Goal: Task Accomplishment & Management: Use online tool/utility

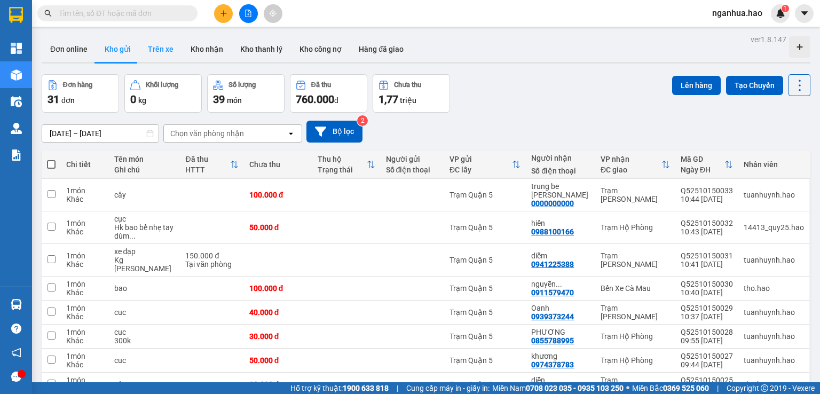
click at [152, 50] on button "Trên xe" at bounding box center [160, 49] width 43 height 26
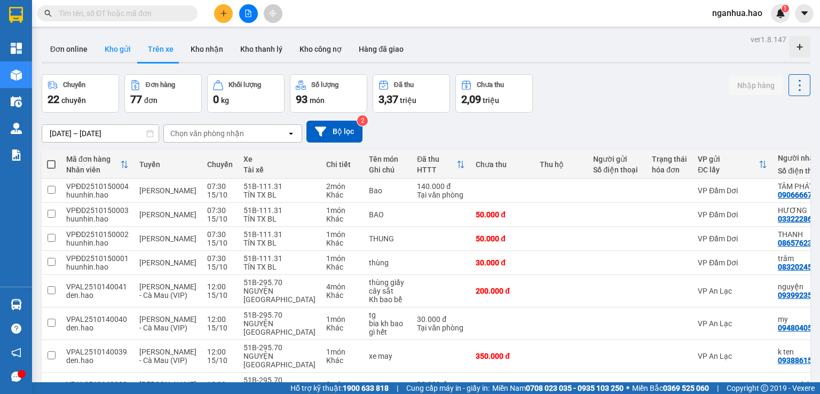
click at [114, 50] on button "Kho gửi" at bounding box center [117, 49] width 43 height 26
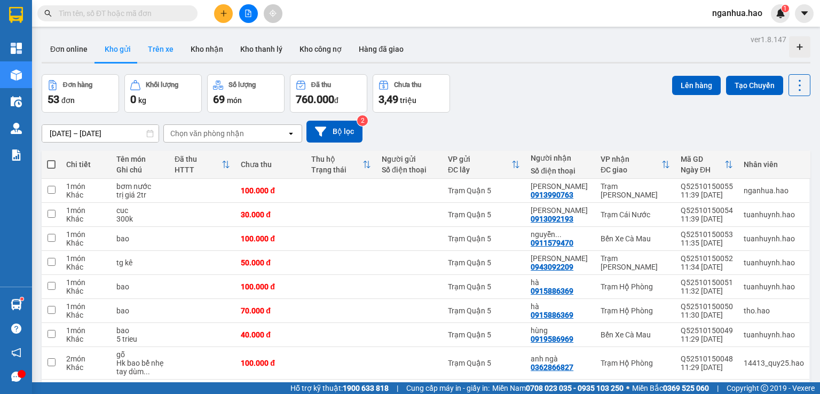
click at [157, 50] on button "Trên xe" at bounding box center [160, 49] width 43 height 26
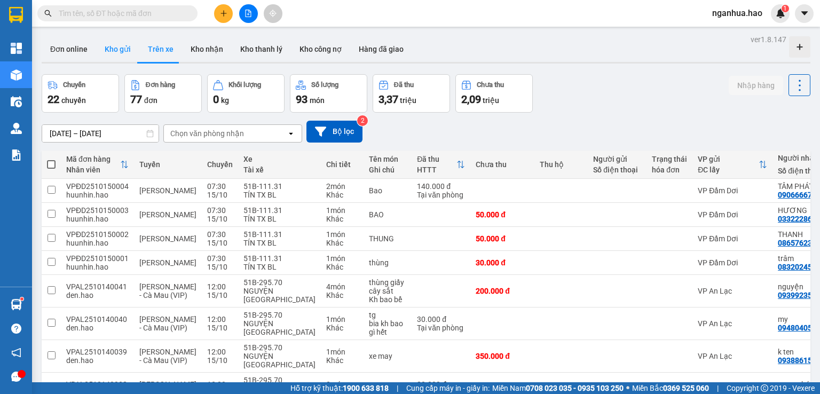
click at [113, 51] on button "Kho gửi" at bounding box center [117, 49] width 43 height 26
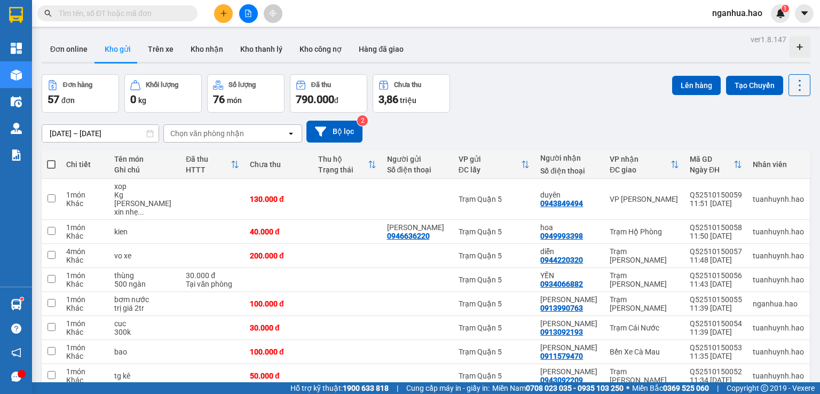
click at [143, 17] on input "text" at bounding box center [122, 13] width 126 height 12
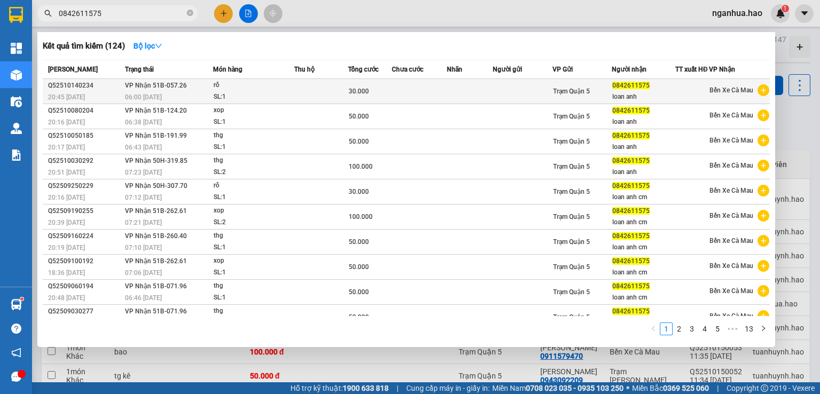
type input "0842611575"
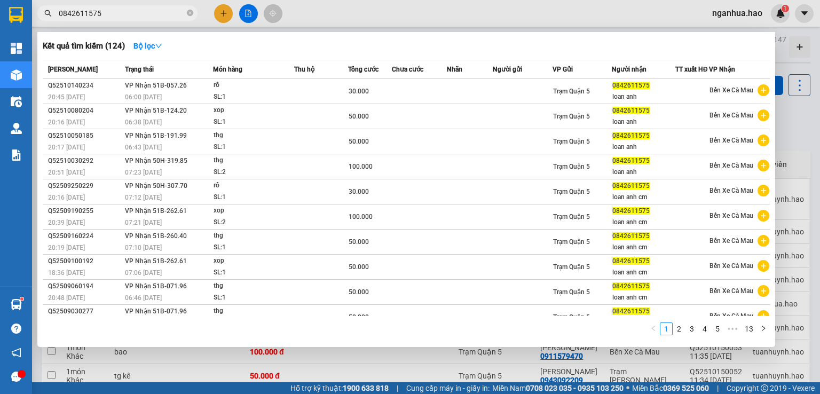
click at [411, 98] on td at bounding box center [419, 91] width 55 height 25
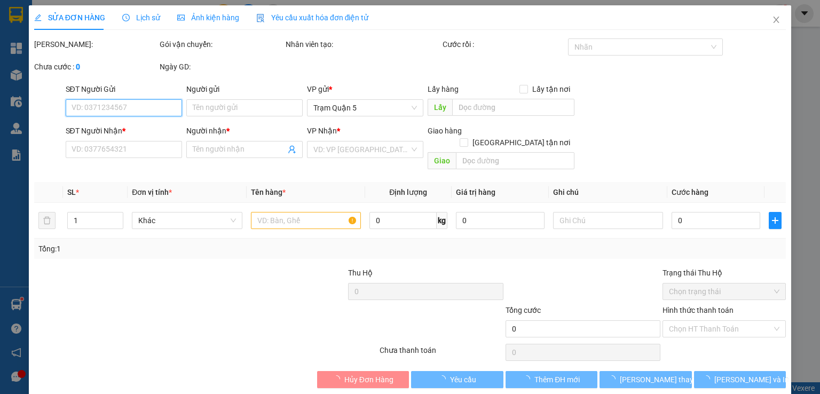
type input "0842611575"
type input "loan anh"
type input "30.000"
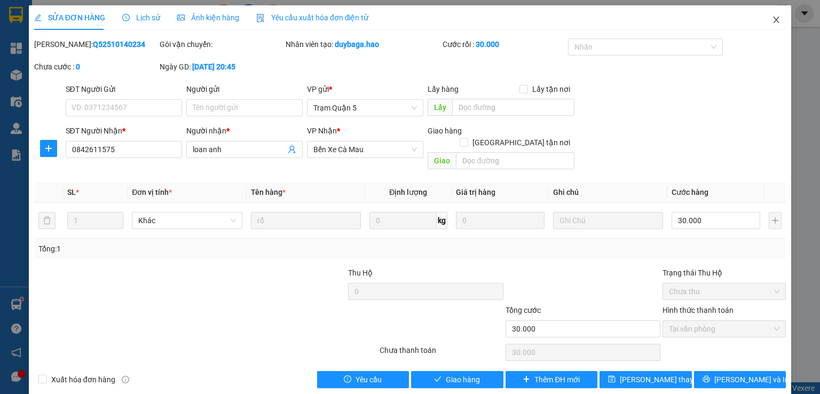
click at [772, 22] on icon "close" at bounding box center [776, 19] width 9 height 9
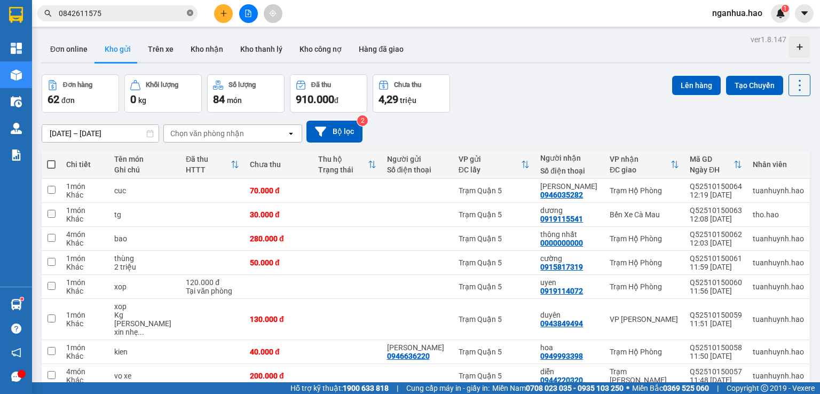
click at [189, 12] on icon "close-circle" at bounding box center [190, 13] width 6 height 6
click at [115, 50] on button "Kho gửi" at bounding box center [117, 49] width 43 height 26
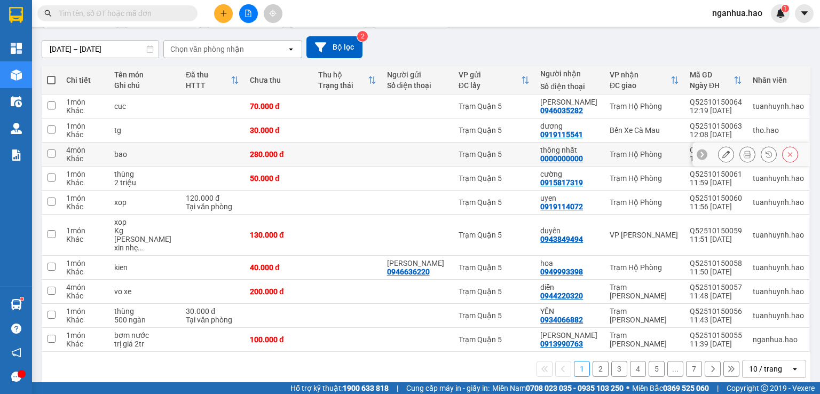
scroll to position [88, 0]
